Goal: Transaction & Acquisition: Book appointment/travel/reservation

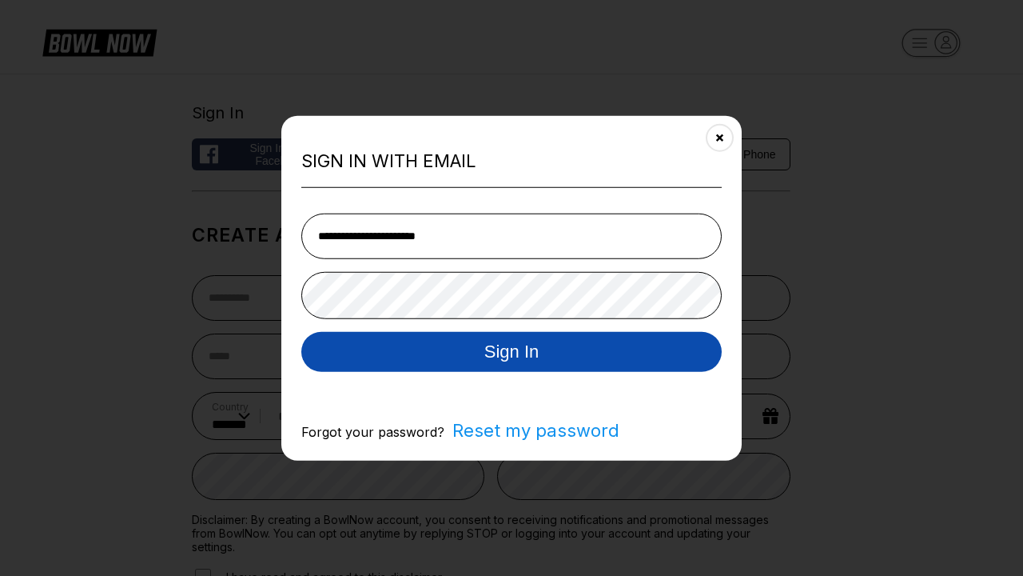
click at [512, 352] on button "Sign In" at bounding box center [511, 351] width 421 height 40
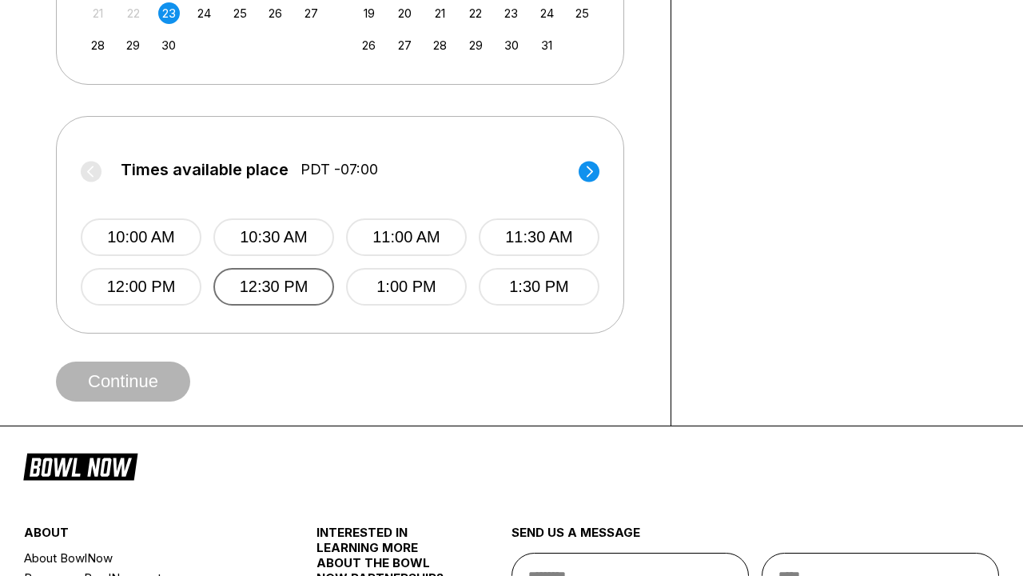
click at [273, 287] on button "12:30 PM" at bounding box center [273, 287] width 121 height 38
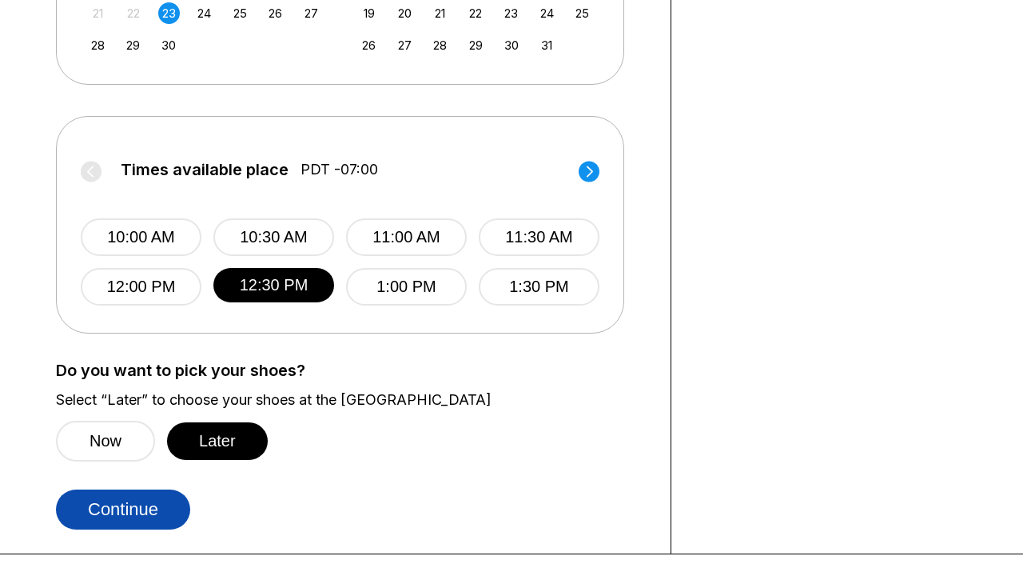
click at [127, 509] on button "Continue" at bounding box center [123, 509] width 134 height 40
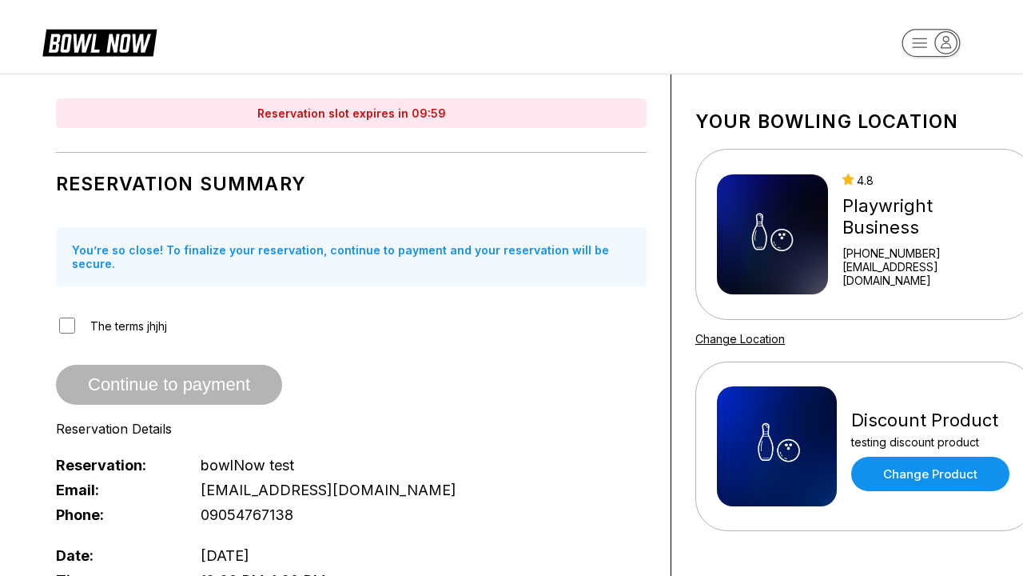
scroll to position [766, 0]
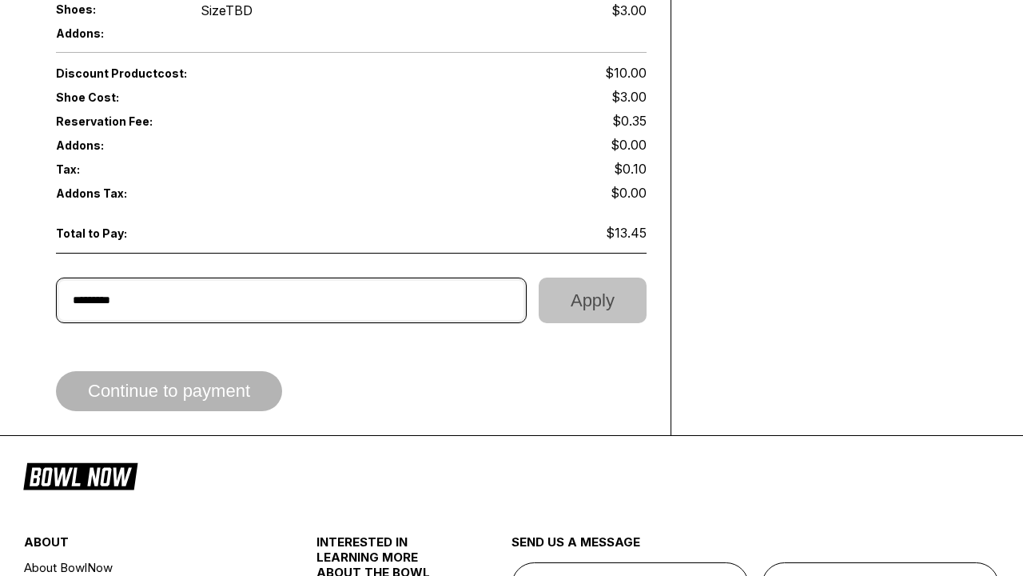
type input "*********"
click at [589, 287] on button "Apply" at bounding box center [593, 300] width 108 height 46
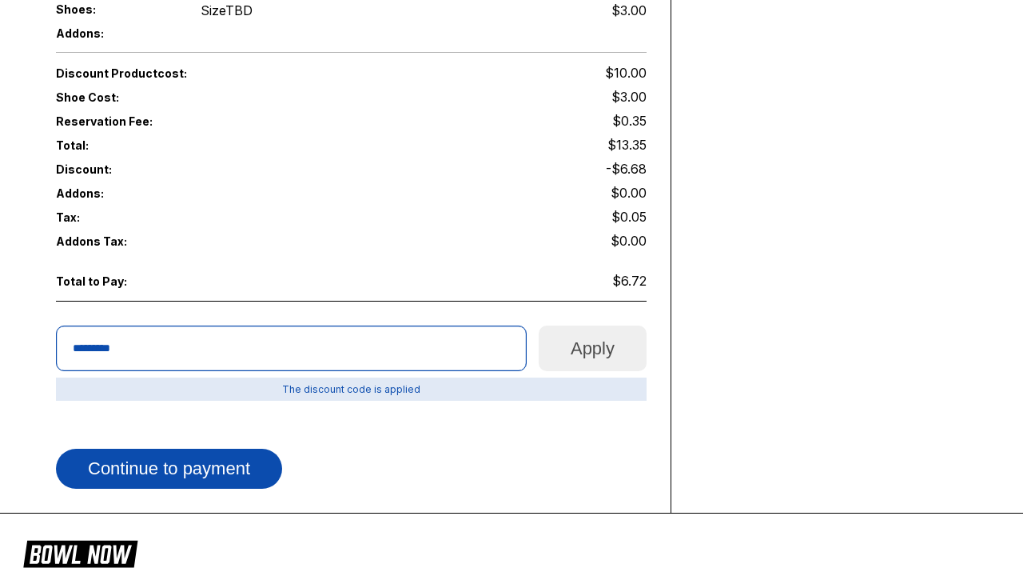
click at [181, 449] on button "Continue to payment" at bounding box center [169, 469] width 226 height 40
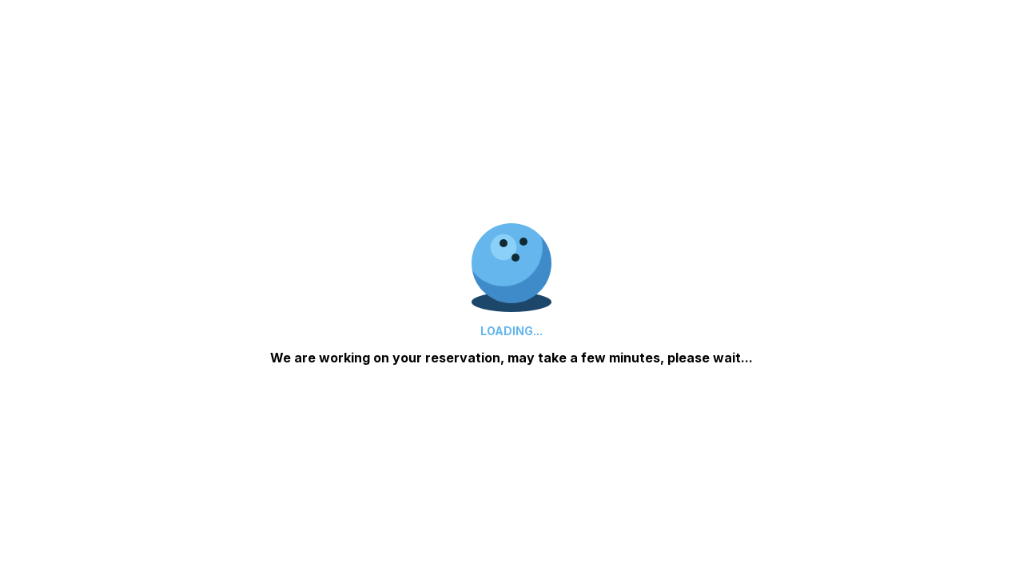
scroll to position [935, 0]
